Goal: Task Accomplishment & Management: Manage account settings

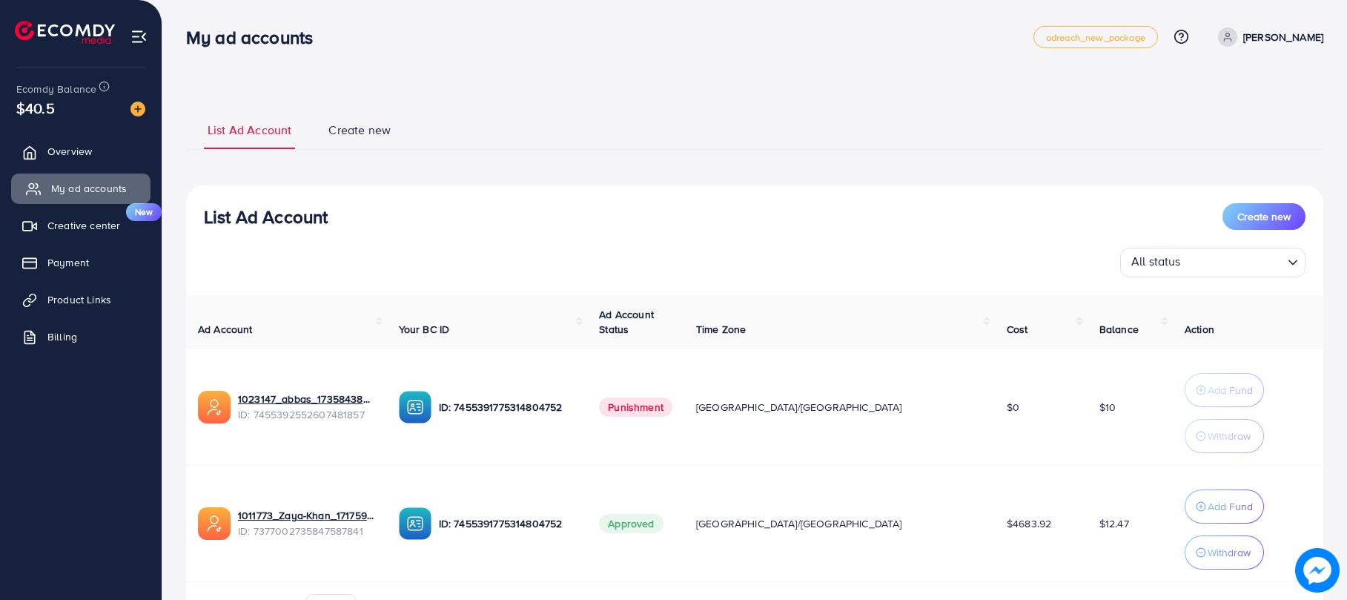
scroll to position [90, 0]
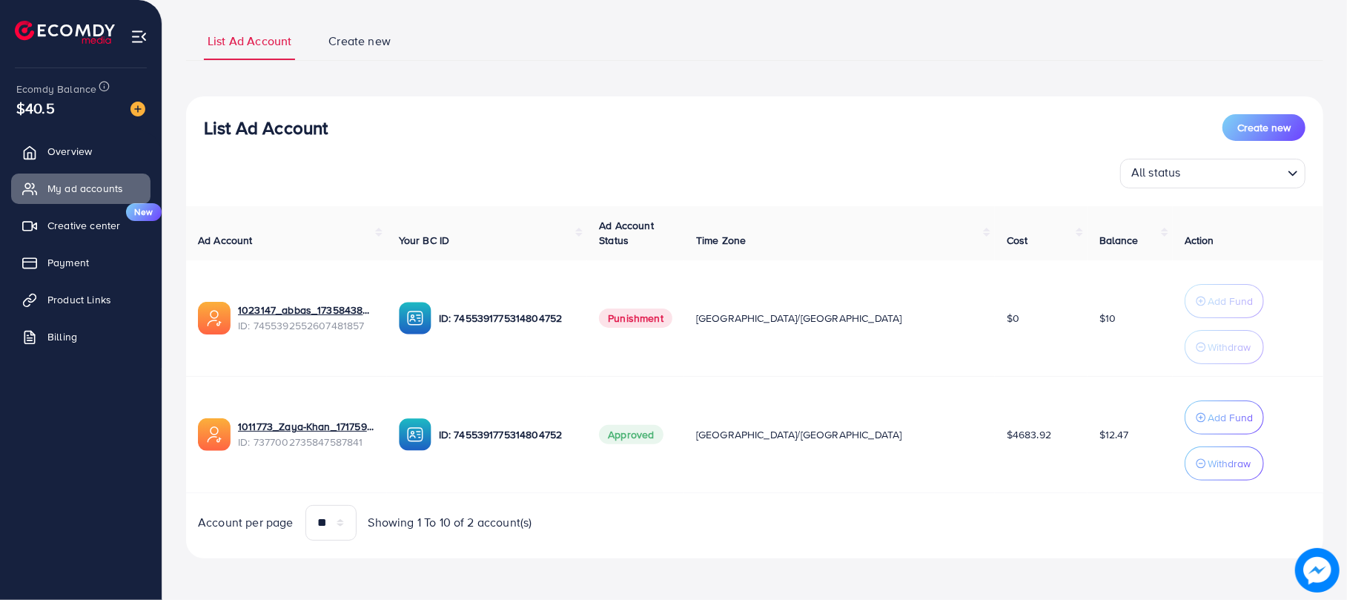
click at [72, 128] on div "Ecomdy Balance $40.5" at bounding box center [81, 99] width 138 height 62
click at [68, 152] on span "Overview" at bounding box center [73, 151] width 44 height 15
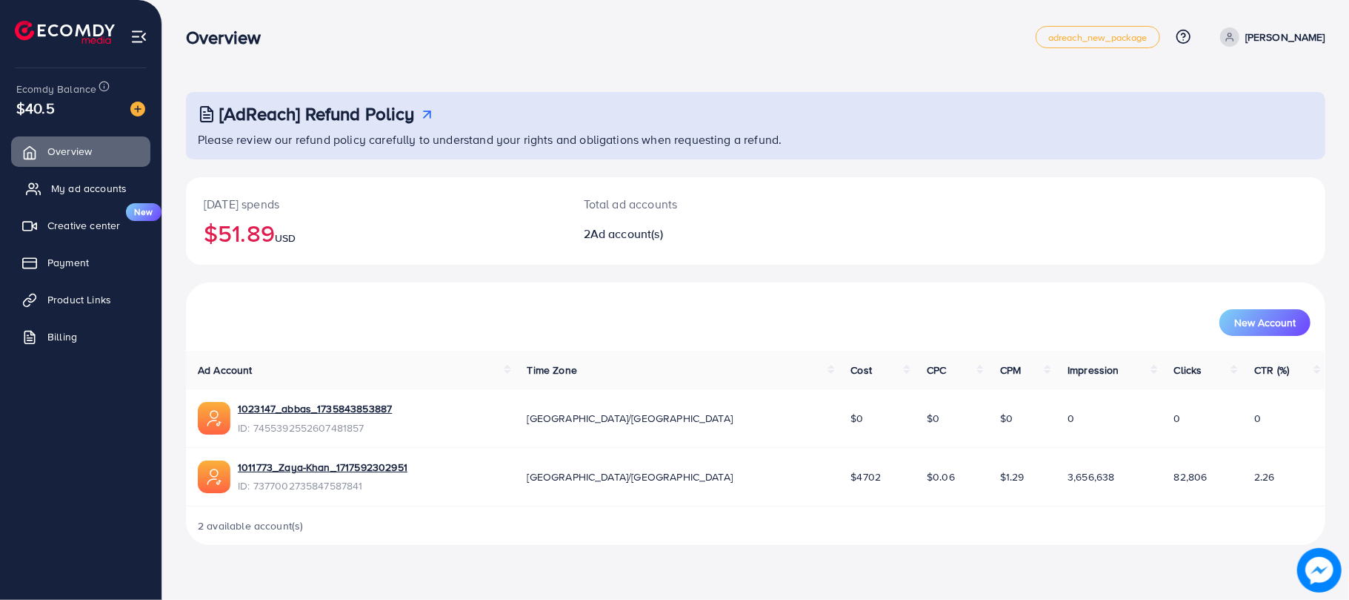
click at [60, 202] on link "My ad accounts" at bounding box center [80, 188] width 139 height 30
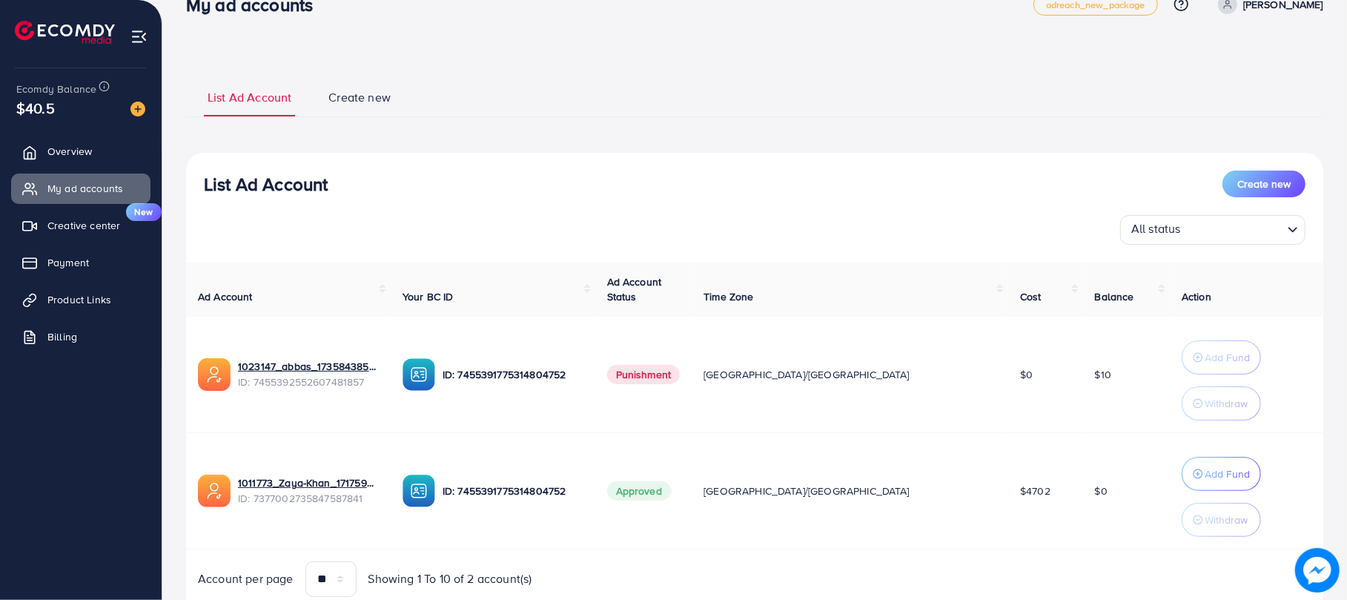
scroll to position [90, 0]
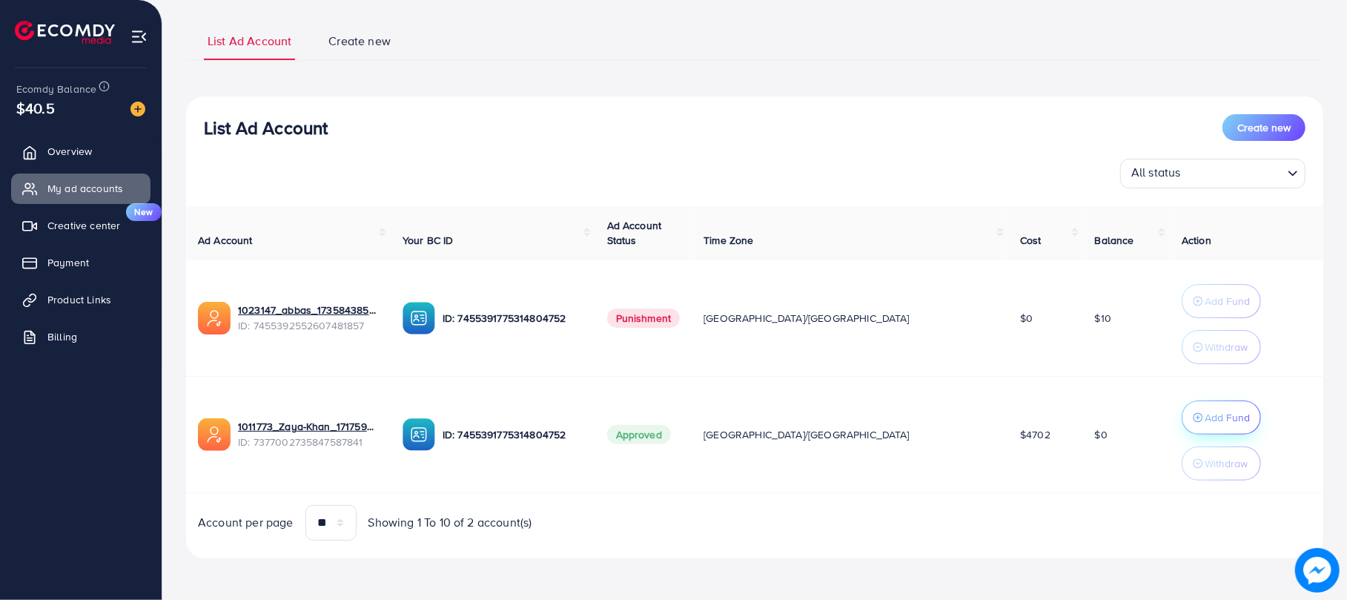
click at [1204, 413] on p "Add Fund" at bounding box center [1226, 417] width 45 height 18
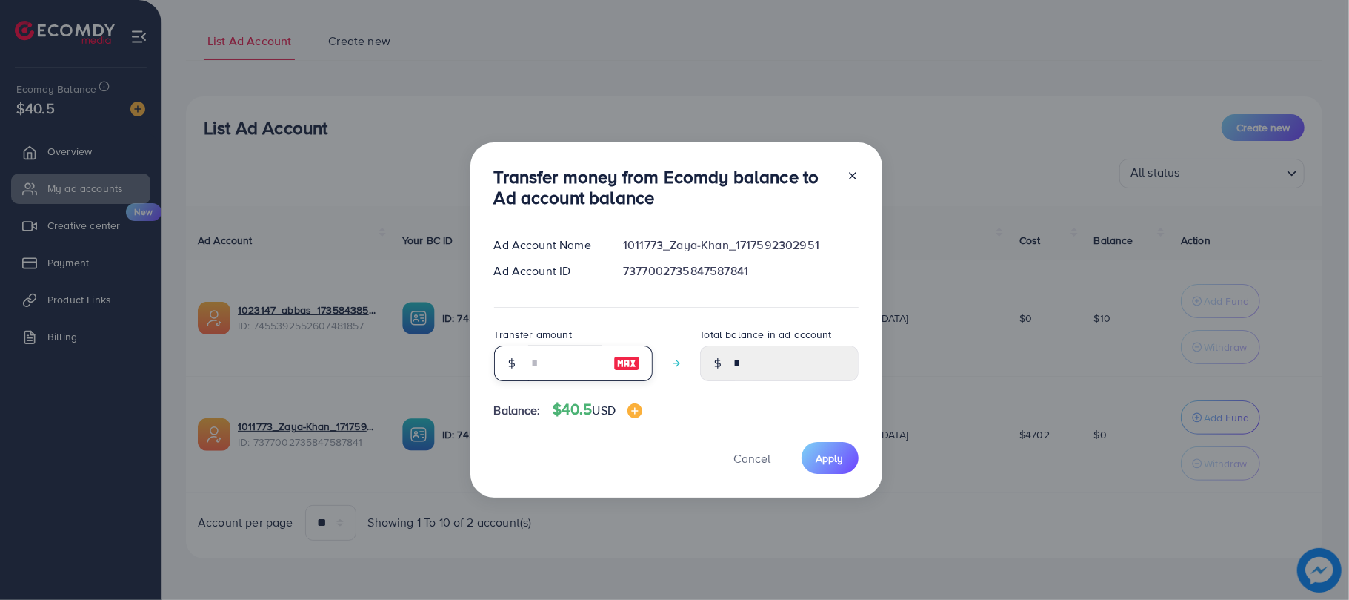
click at [556, 362] on input "number" at bounding box center [565, 363] width 74 height 36
type input "*"
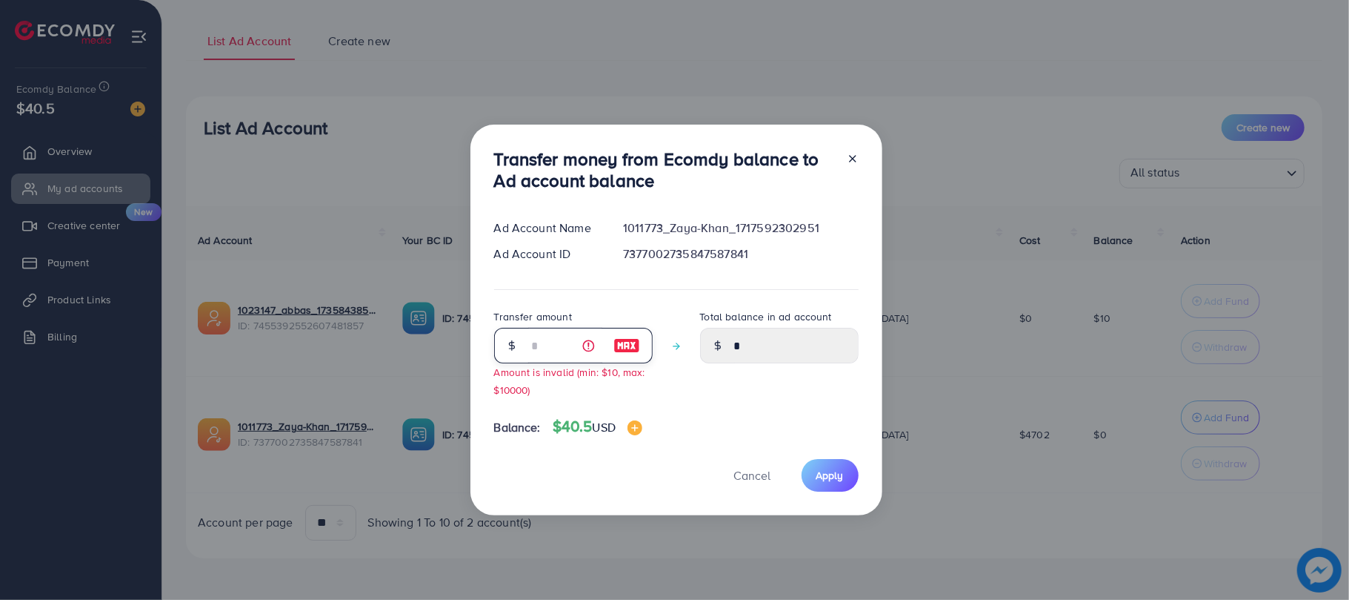
type input "****"
type input "**"
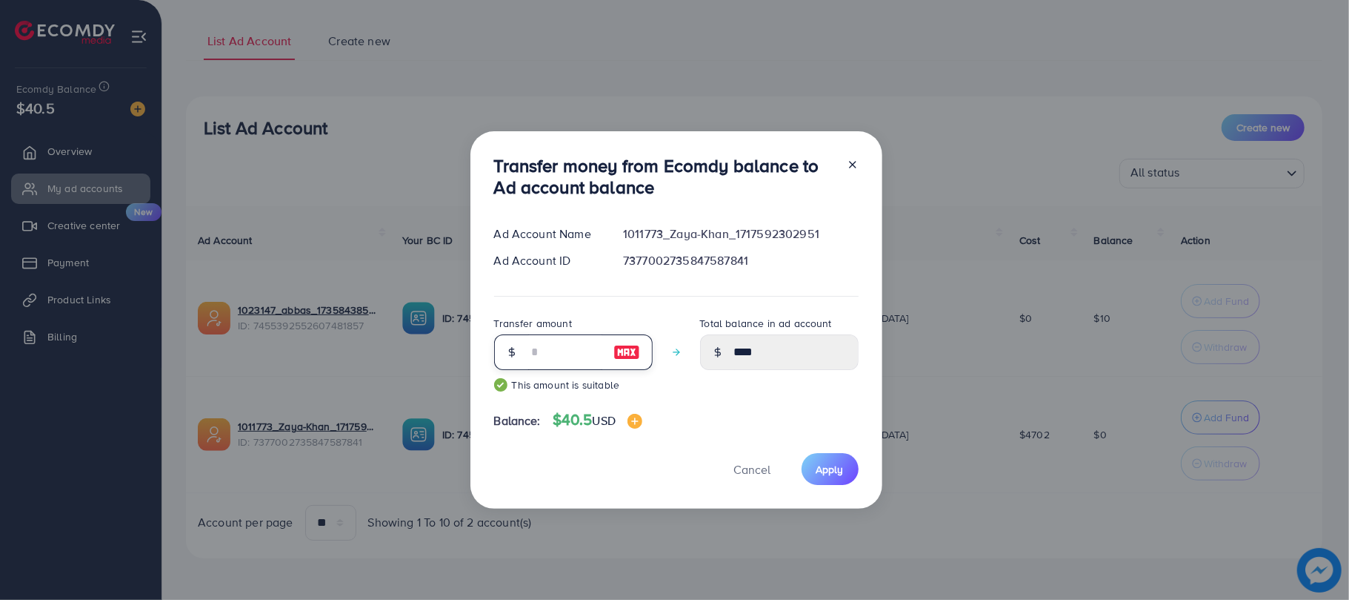
type input "*****"
type input "**"
drag, startPoint x: 837, startPoint y: 465, endPoint x: 780, endPoint y: 434, distance: 64.3
click at [834, 466] on span "Apply" at bounding box center [830, 469] width 27 height 15
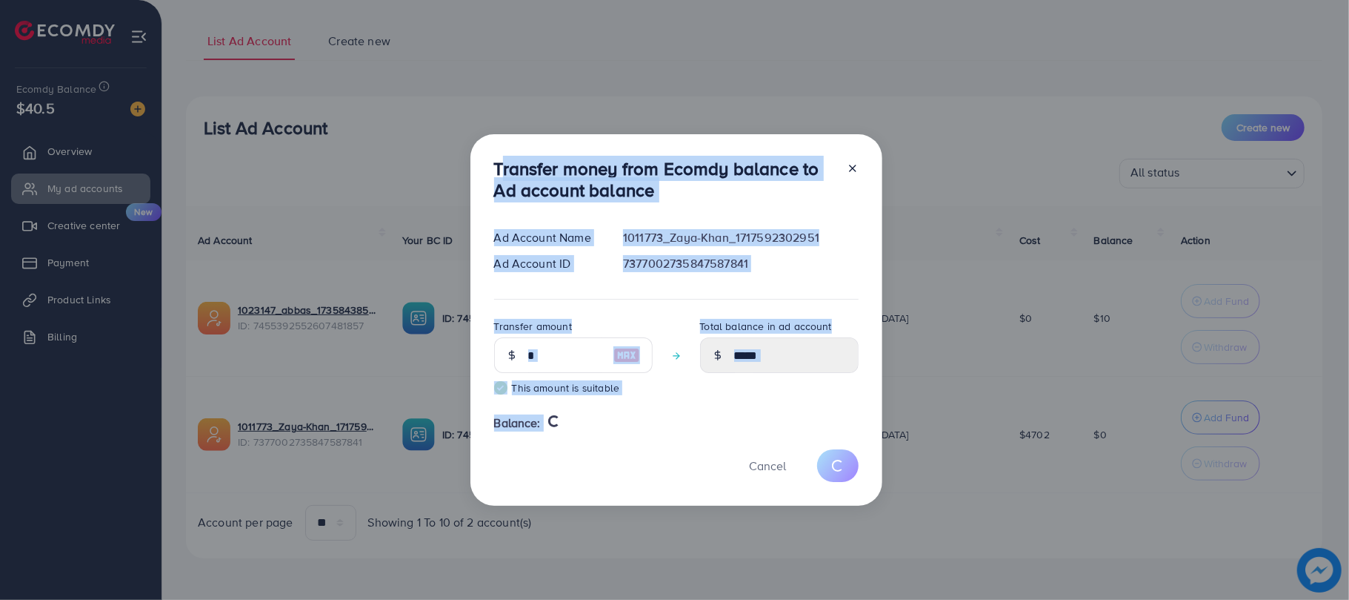
drag, startPoint x: 477, startPoint y: 172, endPoint x: 611, endPoint y: 516, distance: 369.1
click at [611, 516] on div "Transfer money from Ecomdy balance to Ad account balance Ad Account Name 101177…" at bounding box center [674, 300] width 1349 height 600
click at [549, 458] on div "Cancel" at bounding box center [676, 465] width 365 height 32
click at [754, 297] on div "Ad Account Name 1011773_Zaya-Khan_1717592302951 Ad Account ID 73770027358475878…" at bounding box center [676, 264] width 365 height 70
type input "*"
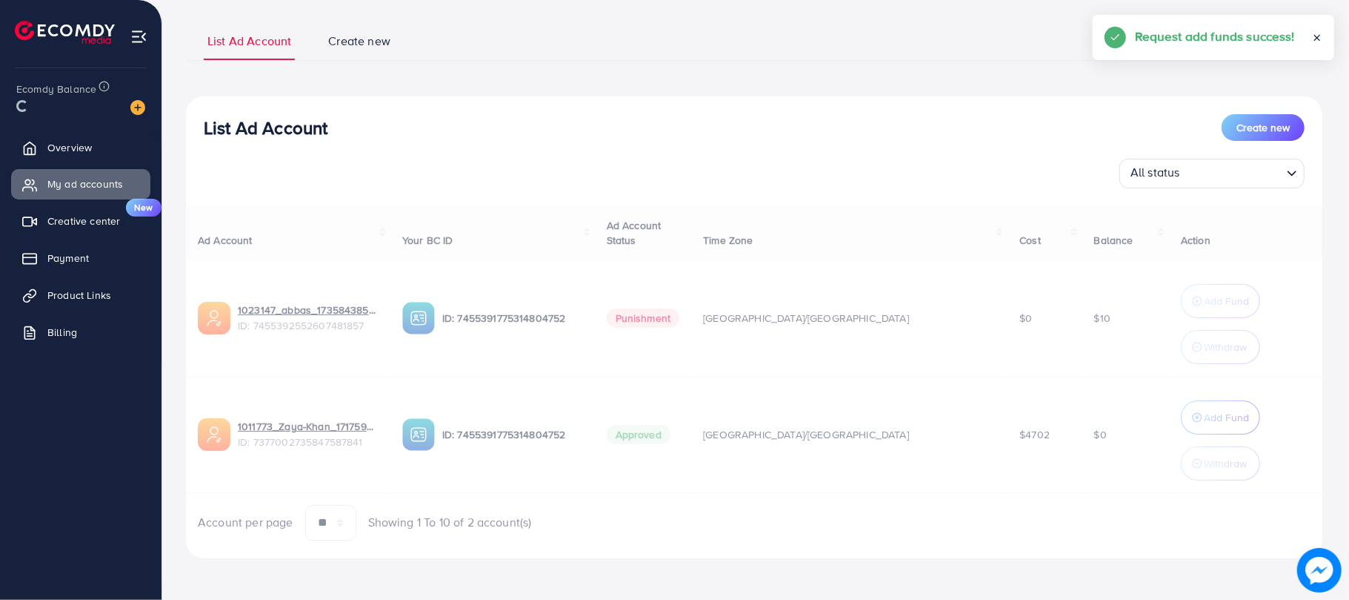
drag, startPoint x: 585, startPoint y: 223, endPoint x: 577, endPoint y: 218, distance: 10.3
click at [585, 223] on div "Transfer money from Ecomdy balance to Ad account balance Ad Account Name 101177…" at bounding box center [677, 282] width 412 height 365
